Goal: Browse casually

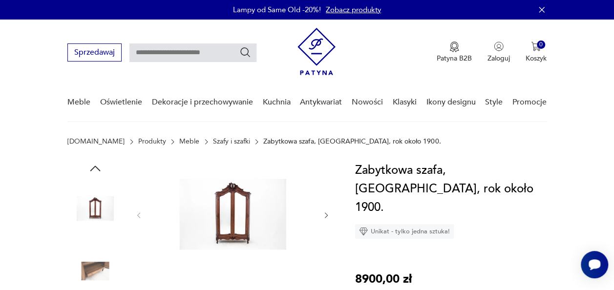
click at [234, 225] on img at bounding box center [233, 214] width 160 height 106
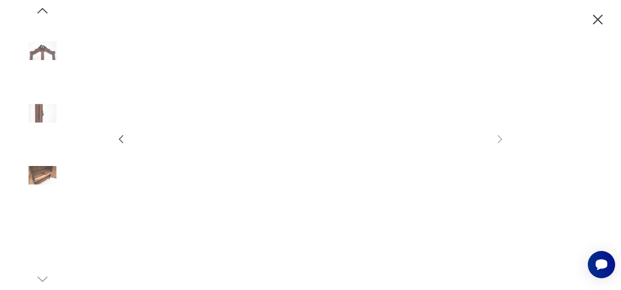
click at [42, 41] on img at bounding box center [43, 51] width 56 height 56
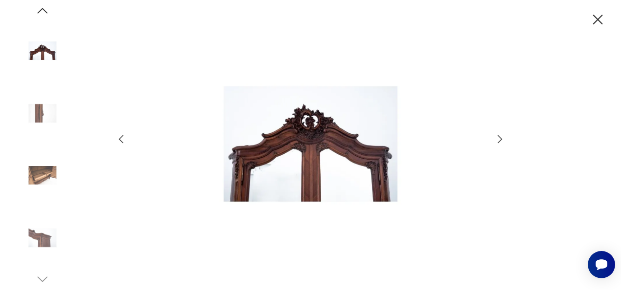
click at [318, 130] on img at bounding box center [311, 144] width 348 height 232
click at [497, 140] on icon "button" at bounding box center [500, 139] width 12 height 12
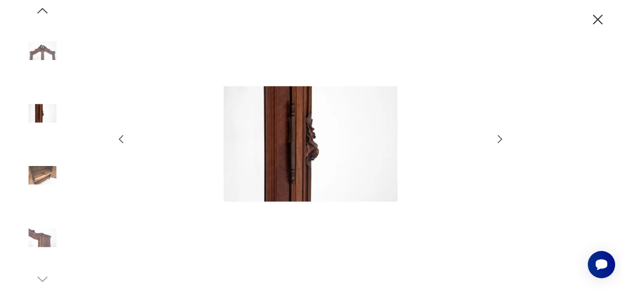
click at [497, 140] on icon "button" at bounding box center [500, 139] width 12 height 12
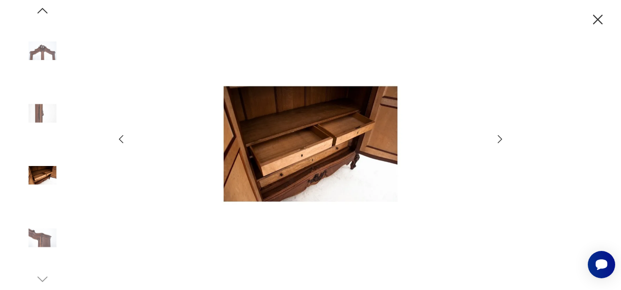
click at [497, 140] on icon "button" at bounding box center [500, 139] width 12 height 12
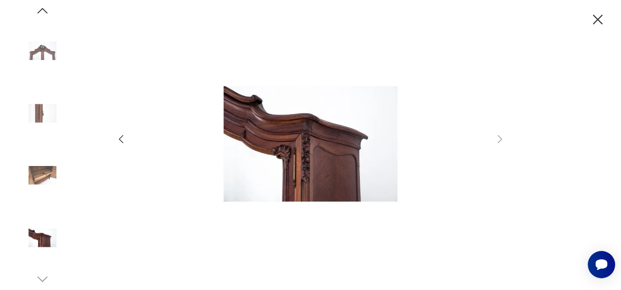
click at [599, 22] on icon "button" at bounding box center [598, 19] width 17 height 17
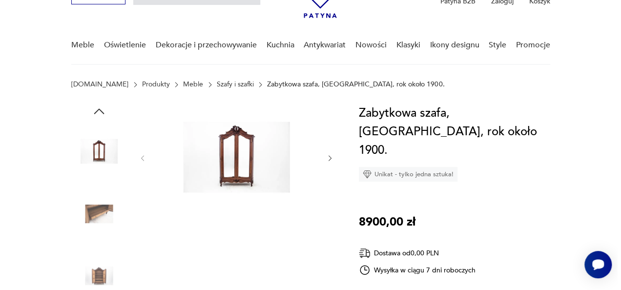
scroll to position [59, 0]
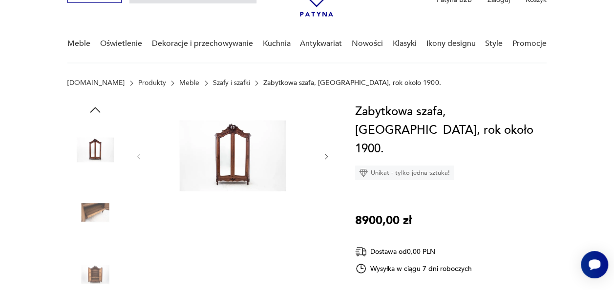
click at [96, 274] on img at bounding box center [95, 275] width 56 height 56
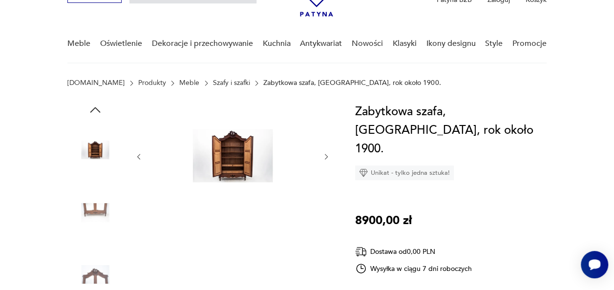
click at [239, 153] on img at bounding box center [233, 156] width 160 height 106
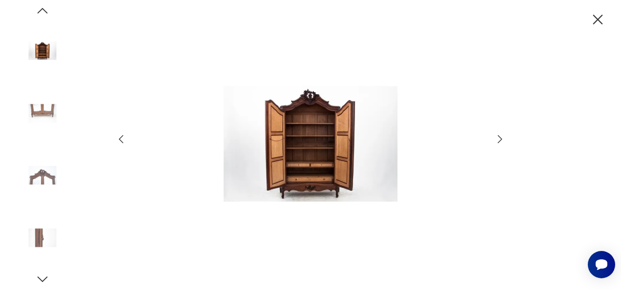
click at [303, 120] on img at bounding box center [311, 144] width 348 height 232
